Goal: Transaction & Acquisition: Purchase product/service

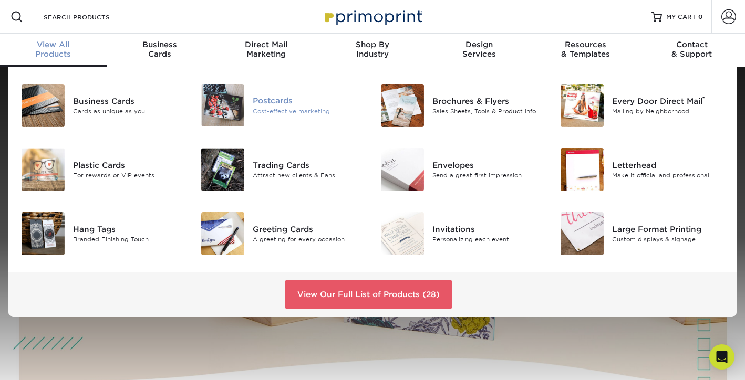
click at [218, 106] on img at bounding box center [222, 105] width 43 height 43
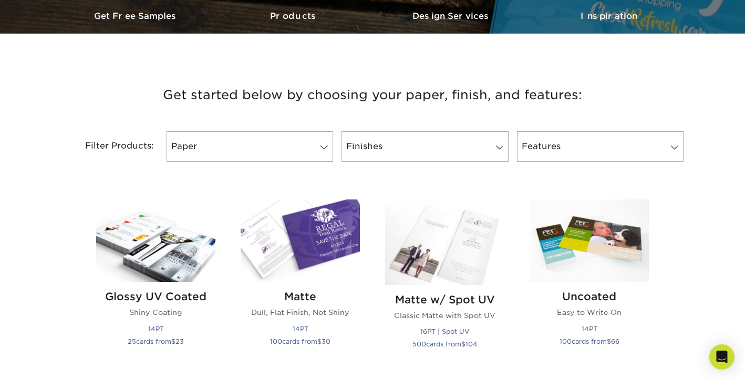
scroll to position [334, 0]
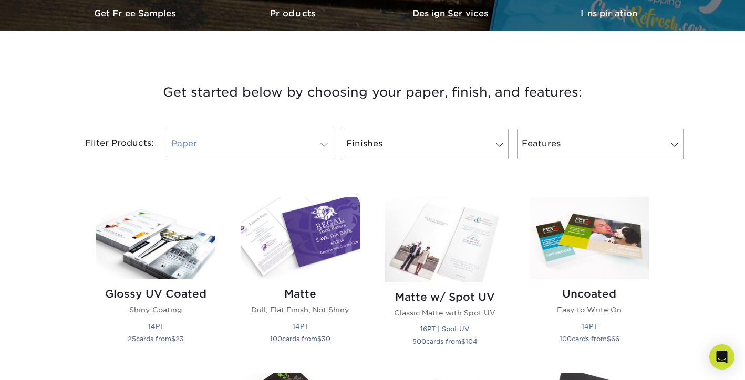
click at [259, 143] on link "Paper" at bounding box center [250, 144] width 167 height 30
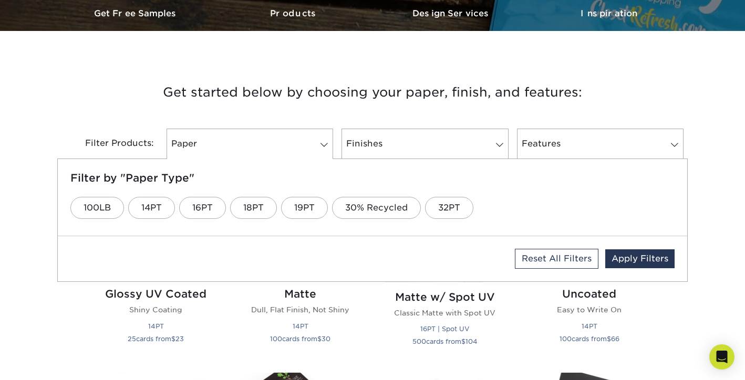
click at [284, 97] on h3 "Get started below by choosing your paper, finish, and features:" at bounding box center [372, 92] width 615 height 47
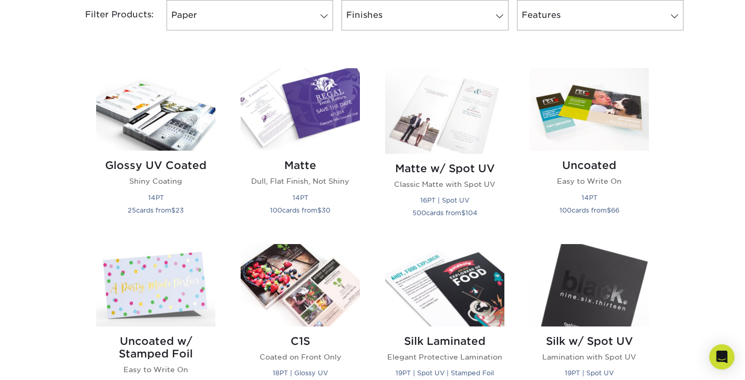
scroll to position [460, 0]
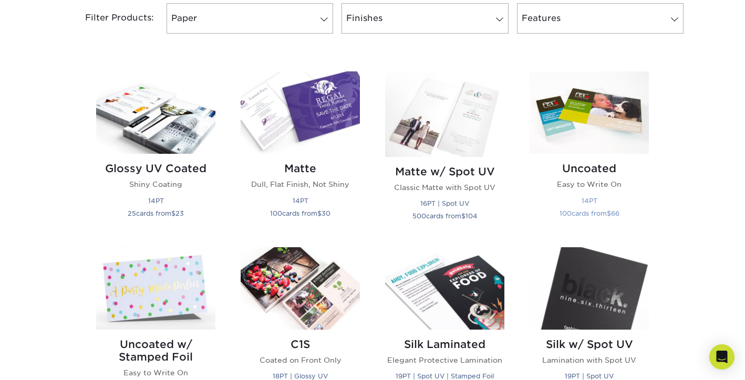
click at [614, 116] on img at bounding box center [589, 112] width 119 height 82
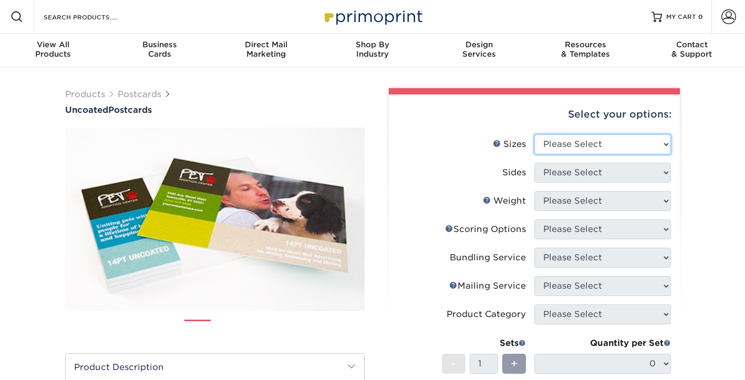
click at [569, 146] on select "Please Select 1.5" x 7" 2" x 8" 2.12" x 5.5" 2.75" x 4.25" 2.75" x 8.5" 3" x 4"…" at bounding box center [602, 145] width 137 height 20
select select "4.00x6.00"
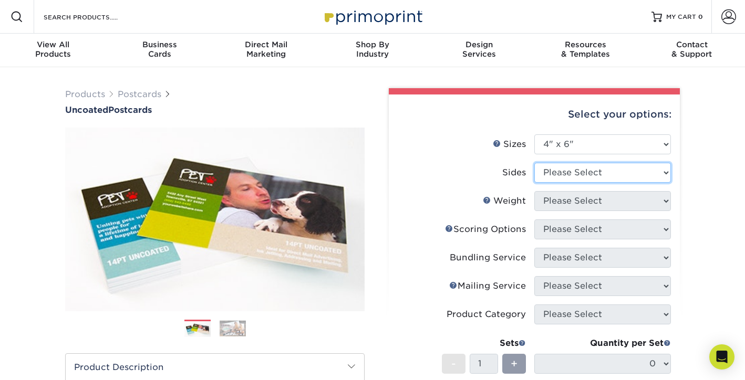
click at [589, 174] on select "Please Select Print Both Sides Print Front Only" at bounding box center [602, 173] width 137 height 20
select select "13abbda7-1d64-4f25-8bb2-c179b224825d"
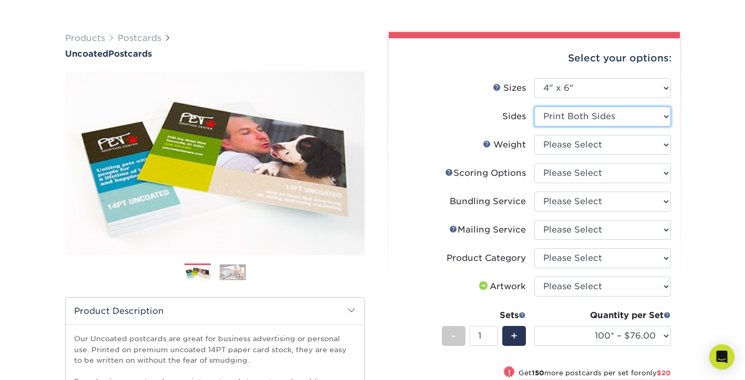
scroll to position [74, 0]
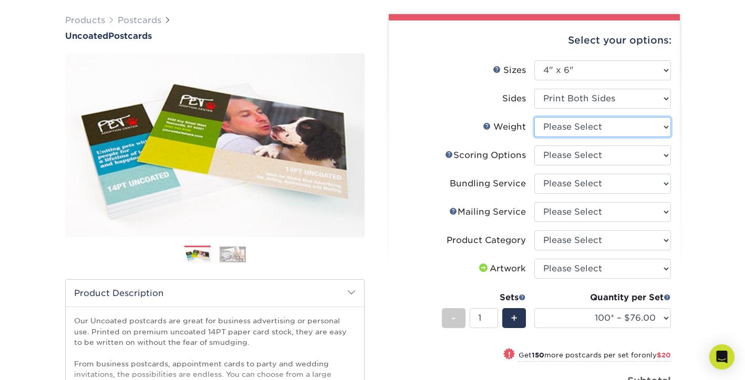
click at [574, 128] on select "Please Select 14PT Uncoated" at bounding box center [602, 127] width 137 height 20
select select "14PT Uncoated"
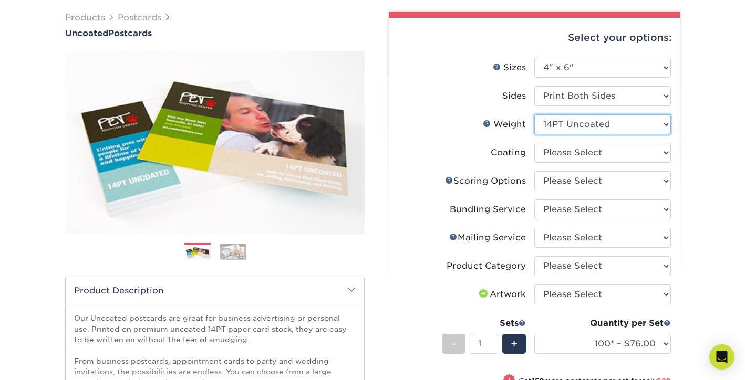
scroll to position [77, 0]
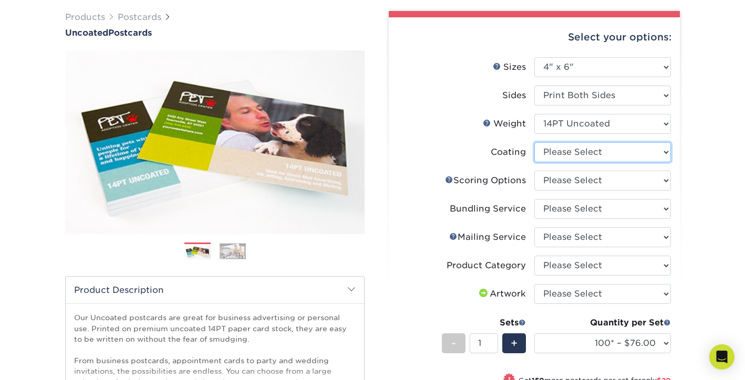
click at [570, 159] on select at bounding box center [602, 152] width 137 height 20
select select "3e7618de-abca-4bda-9f97-8b9129e913d8"
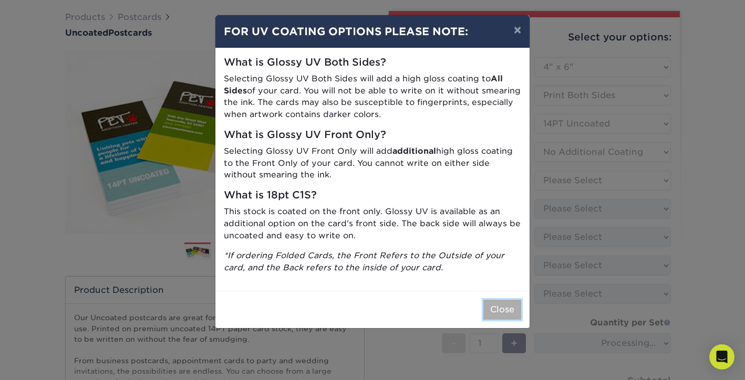
click at [500, 308] on button "Close" at bounding box center [502, 310] width 38 height 20
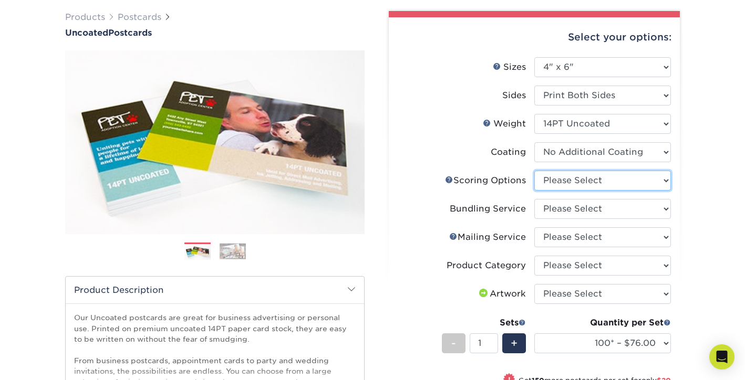
click at [595, 188] on select "Please Select No Scoring One Score" at bounding box center [602, 181] width 137 height 20
select select "16ebe401-5398-422d-8cb0-f3adbb82deb5"
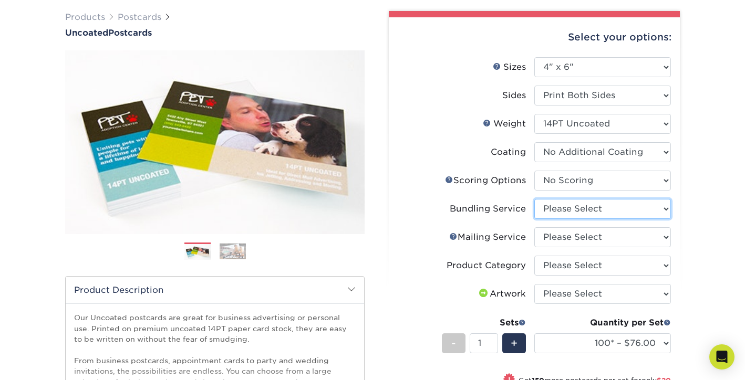
click at [583, 210] on select "Please Select No Bundling Services Yes, Bundles of 50 (+2 Days) Yes, Bundles of…" at bounding box center [602, 209] width 137 height 20
select select "58689abb-25c0-461c-a4c3-a80b627d6649"
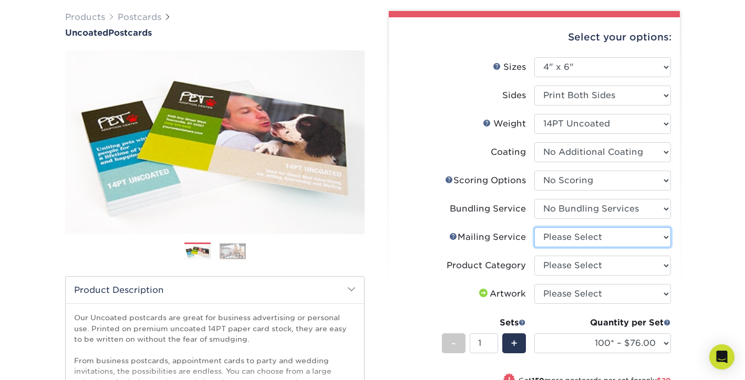
click at [573, 235] on select "Please Select No Direct Mailing Service No, I will mail/stamp/imprint Direct Ma…" at bounding box center [602, 237] width 137 height 20
select select "3e5e9bdd-d78a-4c28-a41d-fe1407925ca6"
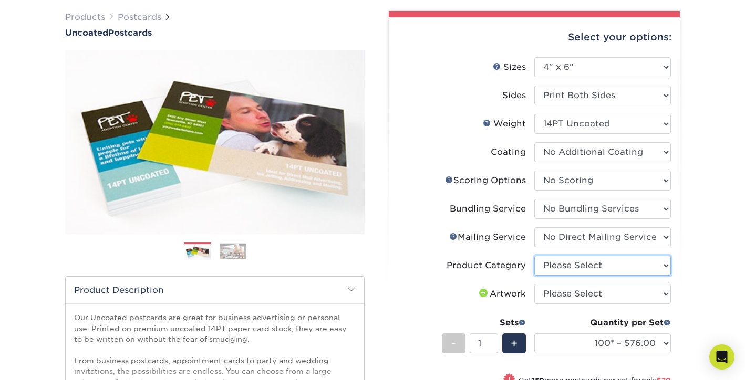
click at [567, 273] on select "Please Select Postcards" at bounding box center [602, 266] width 137 height 20
select select "9b7272e0-d6c8-4c3c-8e97-d3a1bcdab858"
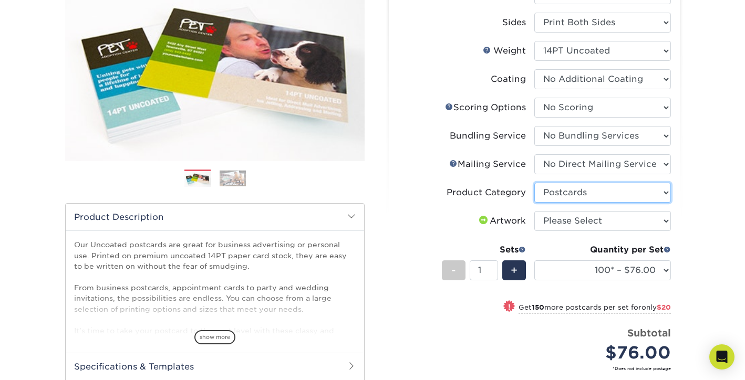
scroll to position [151, 0]
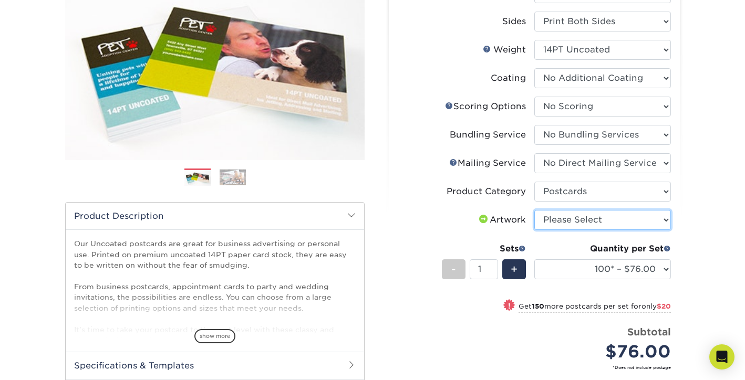
click at [587, 219] on select "Please Select I will upload files I need a design - $150" at bounding box center [602, 220] width 137 height 20
select select "upload"
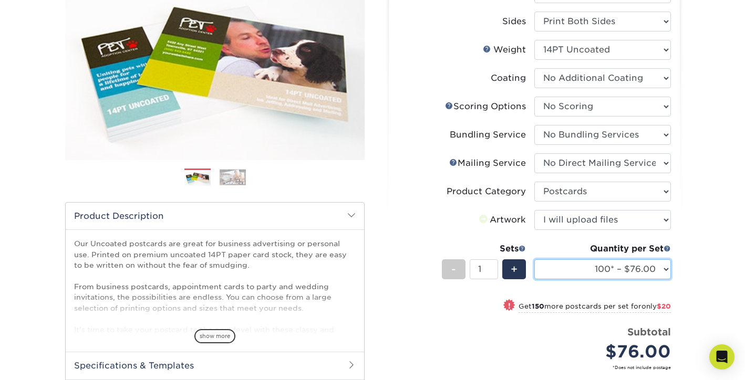
click at [600, 270] on select "100* – $76.00 250* – $96.00 500 – $103.00 750 – $111.00 1000 – $119.00 1500 – $…" at bounding box center [602, 270] width 137 height 20
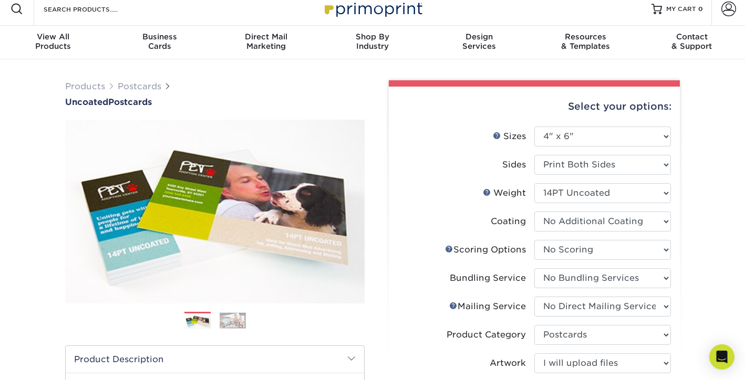
scroll to position [0, 0]
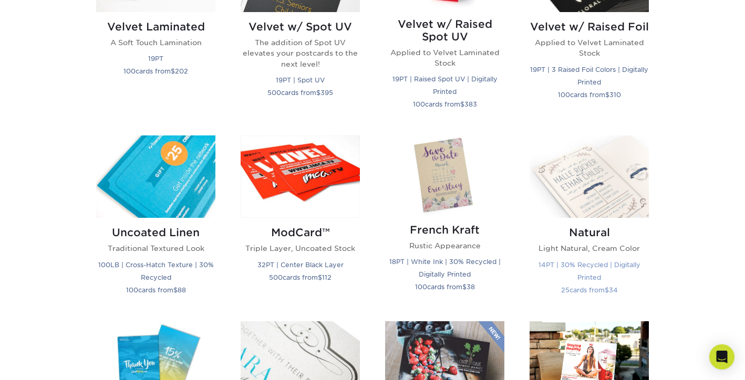
scroll to position [1147, 0]
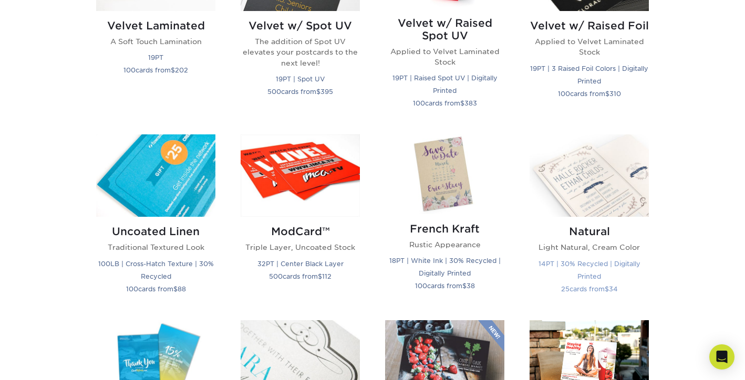
click at [599, 184] on img at bounding box center [589, 176] width 119 height 82
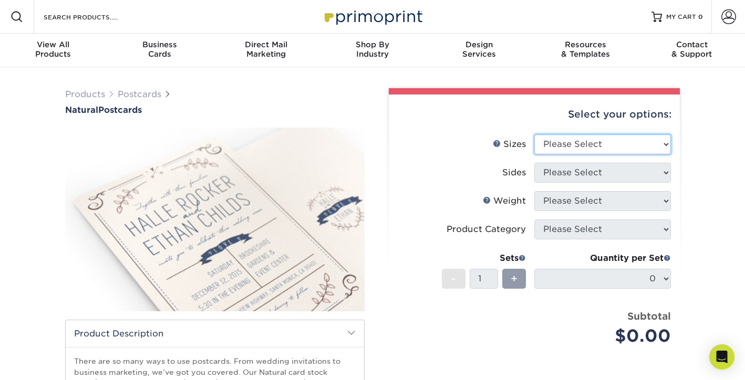
click at [588, 145] on select "Please Select 2" x 4" 2" x 6" 3.5" x 8.5" 4" x 6" 4" x 8.5" 4" x 9" 4.25" x 11"…" at bounding box center [602, 145] width 137 height 20
select select "4.00x6.00"
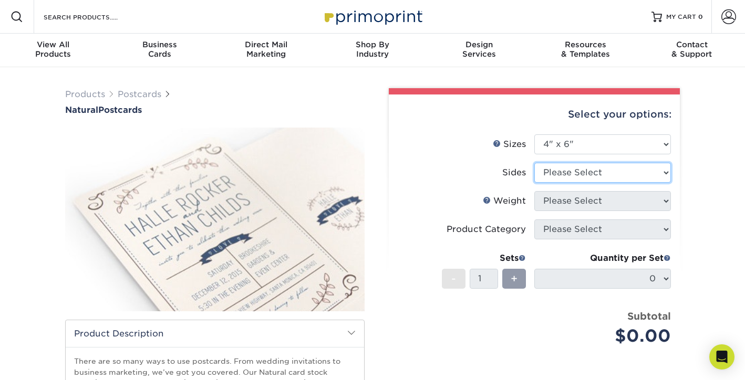
click at [581, 170] on select "Please Select Print Both Sides Print Front Only" at bounding box center [602, 173] width 137 height 20
select select "13abbda7-1d64-4f25-8bb2-c179b224825d"
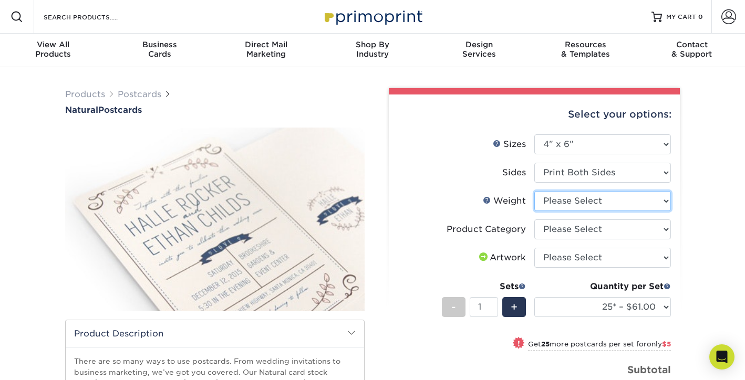
click at [592, 199] on select "Please Select 14PTNT" at bounding box center [602, 201] width 137 height 20
select select "14PTNT"
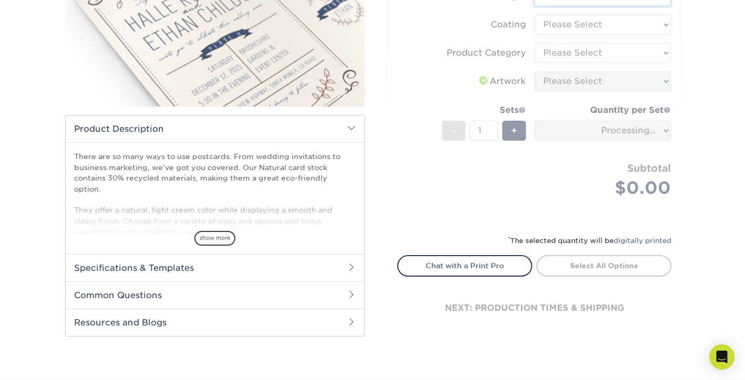
scroll to position [205, 0]
click at [219, 231] on span "show more" at bounding box center [214, 238] width 41 height 14
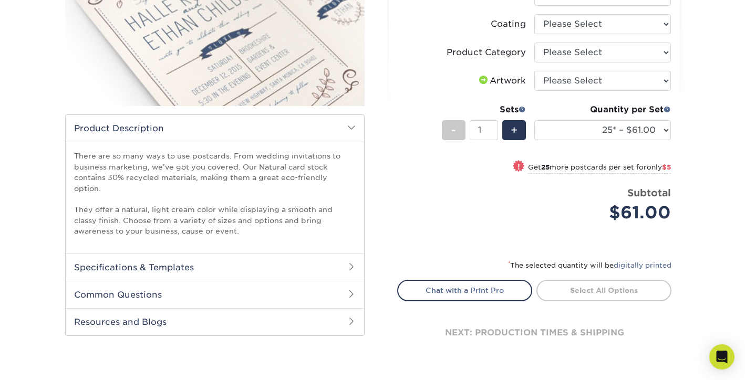
click at [210, 254] on h2 "Specifications & Templates" at bounding box center [215, 267] width 298 height 27
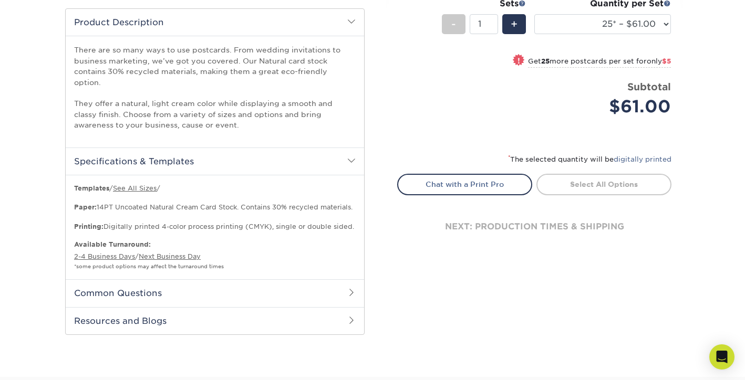
scroll to position [315, 0]
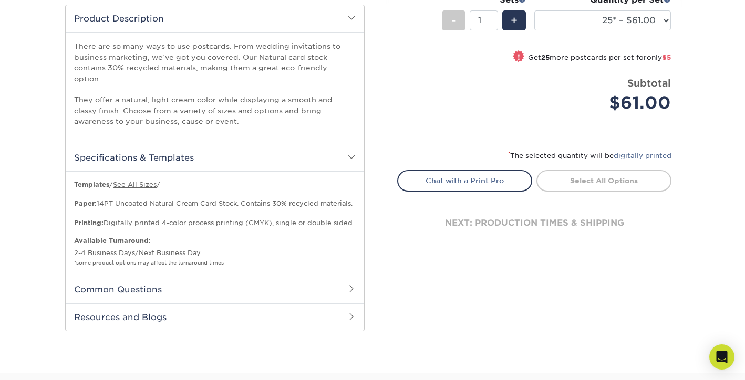
click at [206, 304] on h2 "Resources and Blogs" at bounding box center [215, 317] width 298 height 27
click at [208, 278] on h2 "Common Questions" at bounding box center [215, 289] width 298 height 27
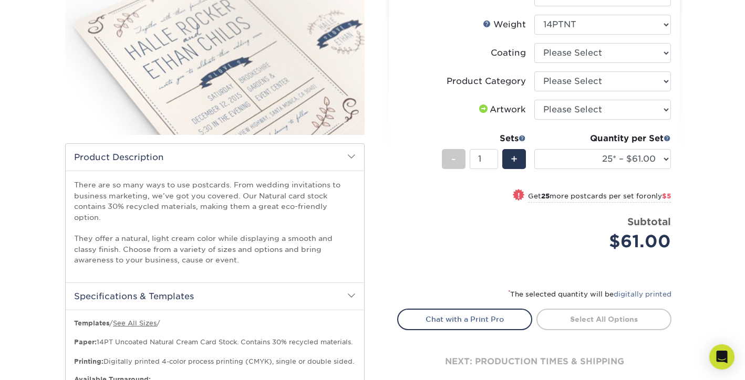
scroll to position [113, 0]
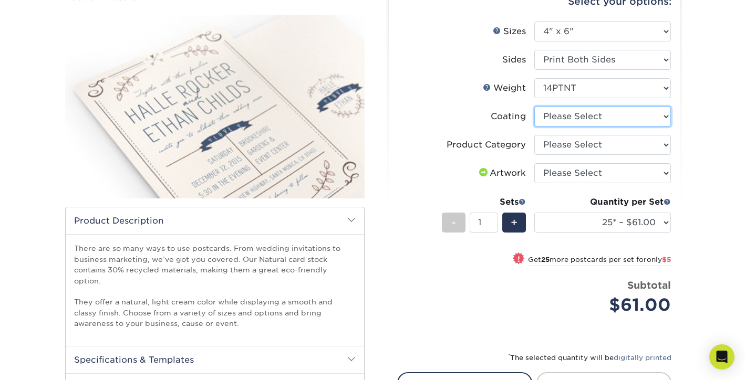
click at [554, 109] on select at bounding box center [602, 117] width 137 height 20
select select "3e7618de-abca-4bda-9f97-8b9129e913d8"
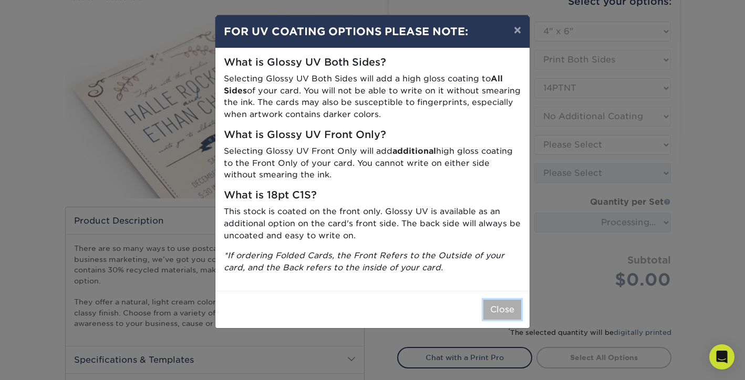
click at [503, 307] on button "Close" at bounding box center [502, 310] width 38 height 20
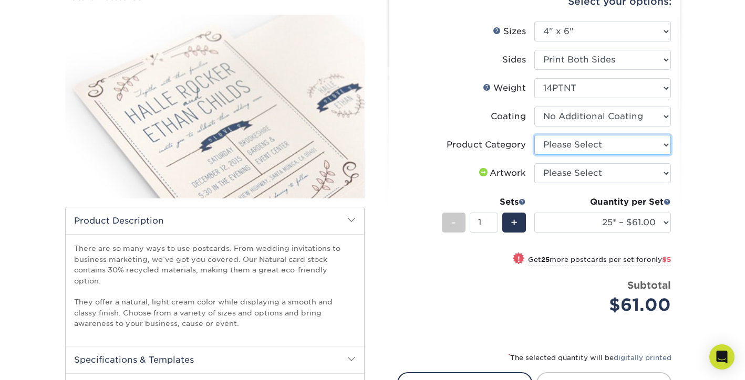
click at [583, 146] on select "Please Select Postcards" at bounding box center [602, 145] width 137 height 20
select select "9b7272e0-d6c8-4c3c-8e97-d3a1bcdab858"
click at [577, 173] on select "Please Select I will upload files I need a design - $150" at bounding box center [602, 173] width 137 height 20
select select "upload"
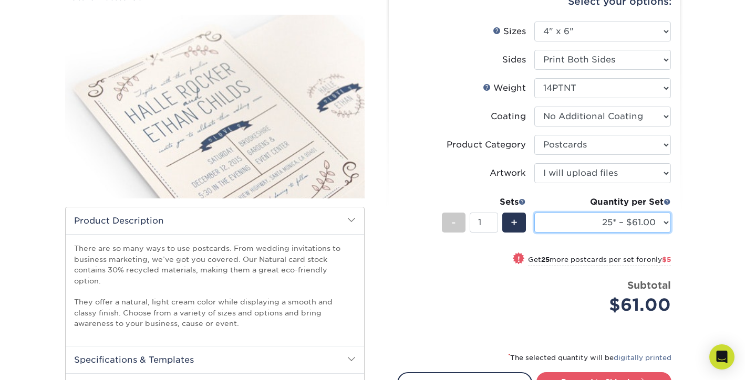
click at [634, 221] on select "25* – $61.00 50* – $66.00 75* – $81.00 100* – $88.00 250* – $108.00 500* – $115…" at bounding box center [602, 223] width 137 height 20
select select "50* – $66.00"
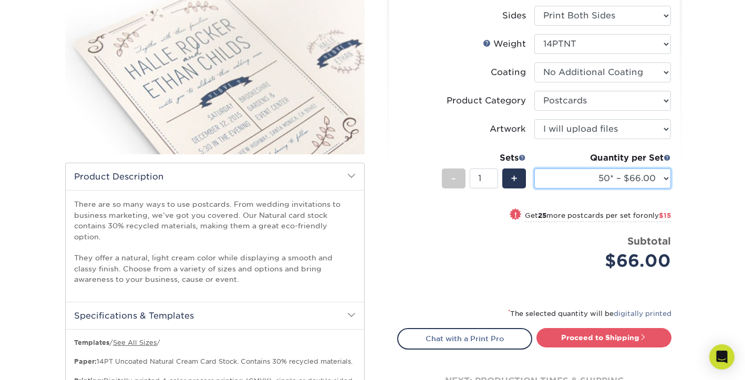
scroll to position [0, 0]
